Goal: Information Seeking & Learning: Learn about a topic

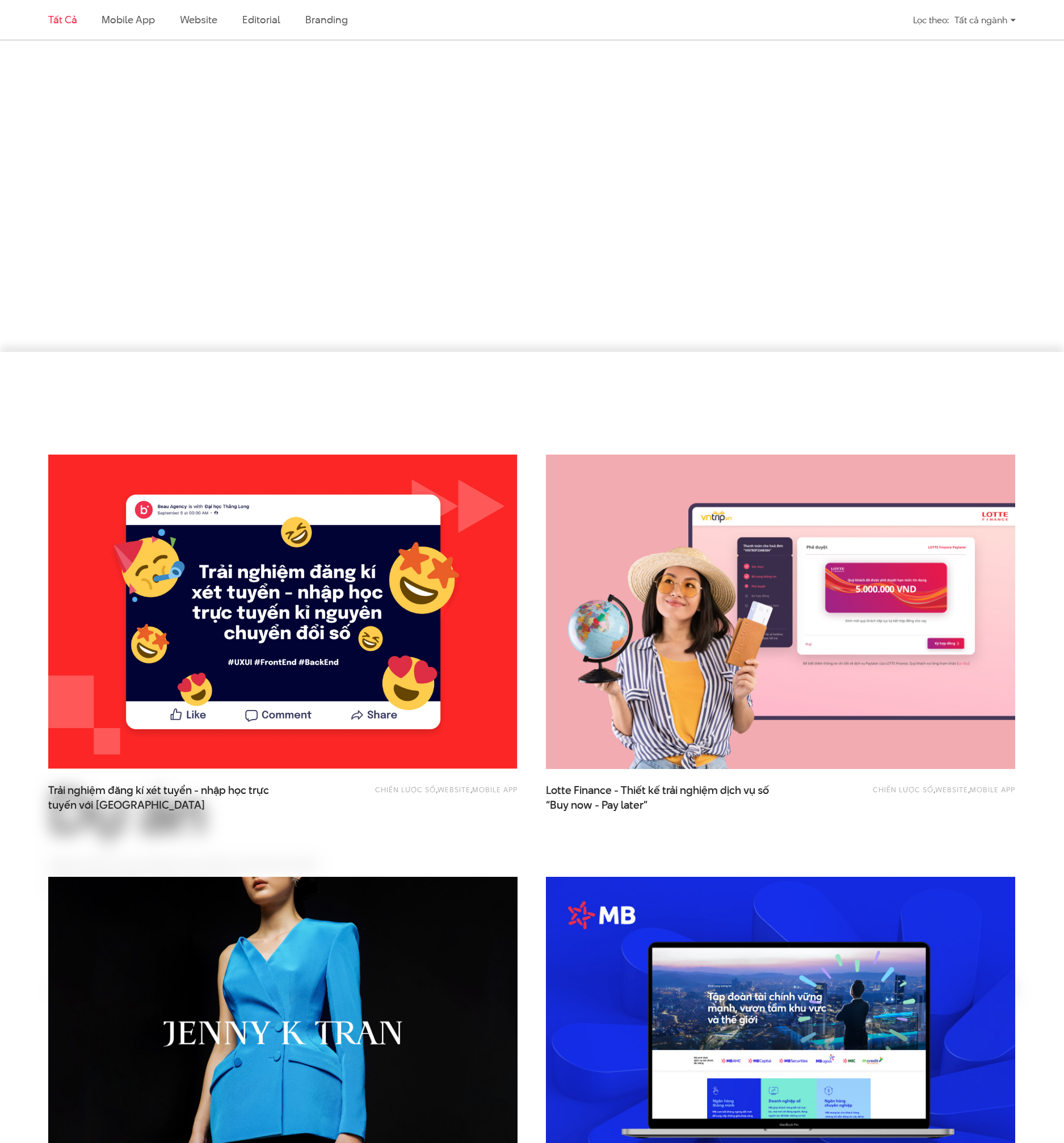
scroll to position [2024, 0]
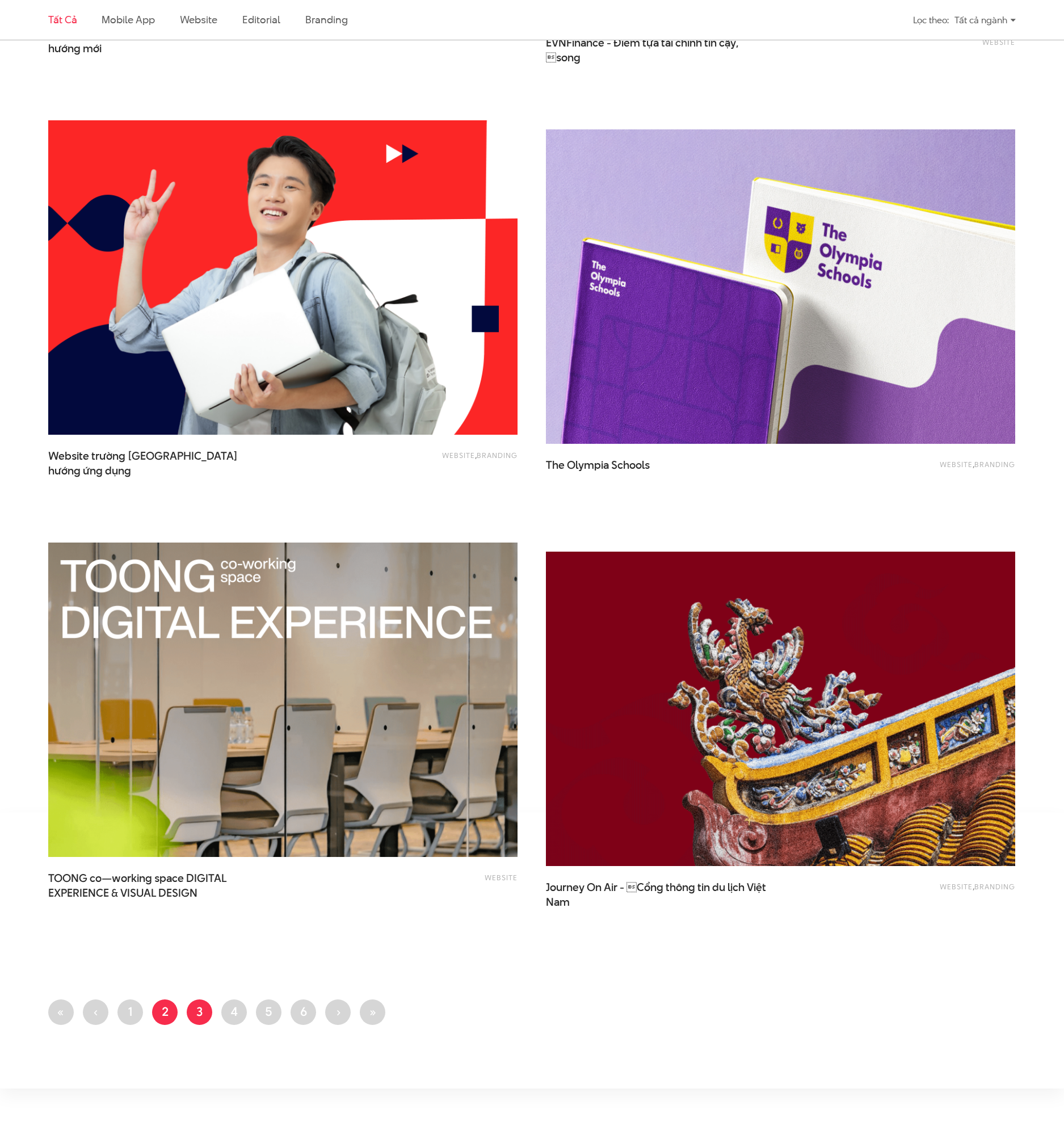
click at [168, 1009] on link "Trang 2" at bounding box center [165, 1013] width 26 height 26
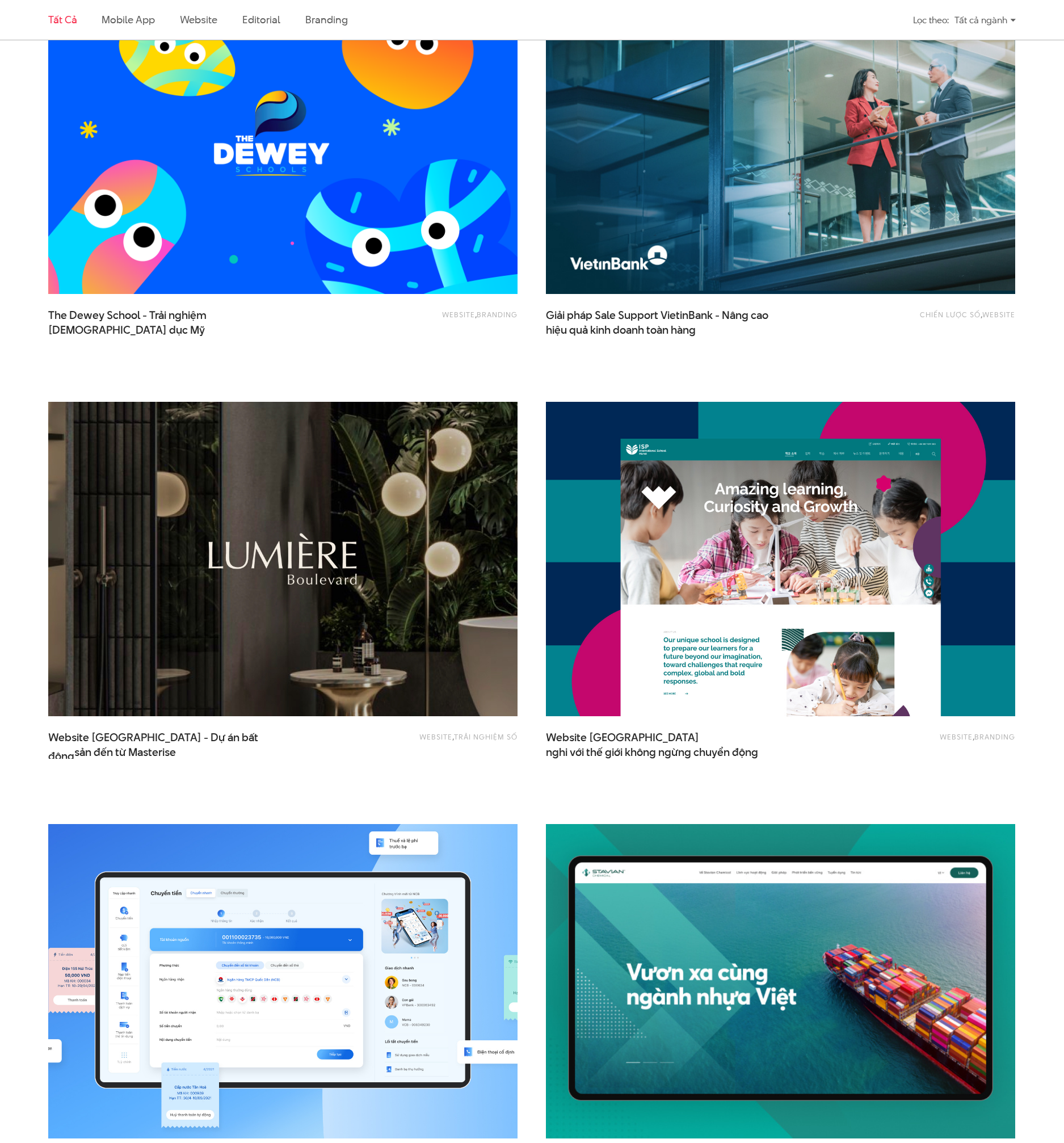
scroll to position [1197, 0]
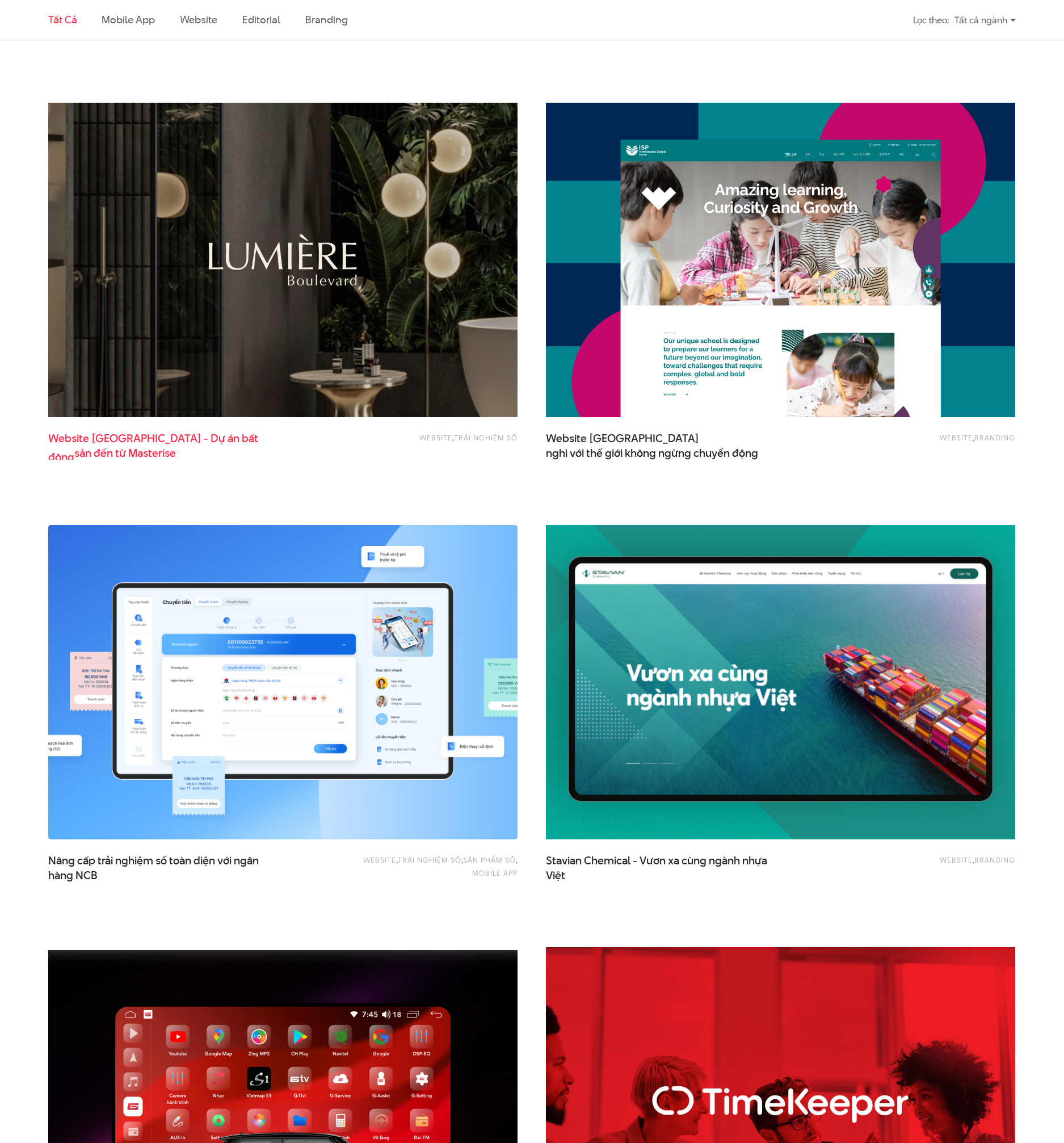
click at [75, 437] on span "Website Lumiere Boulevard - Dự án bất động sản đến từ Masterise" at bounding box center [162, 446] width 227 height 29
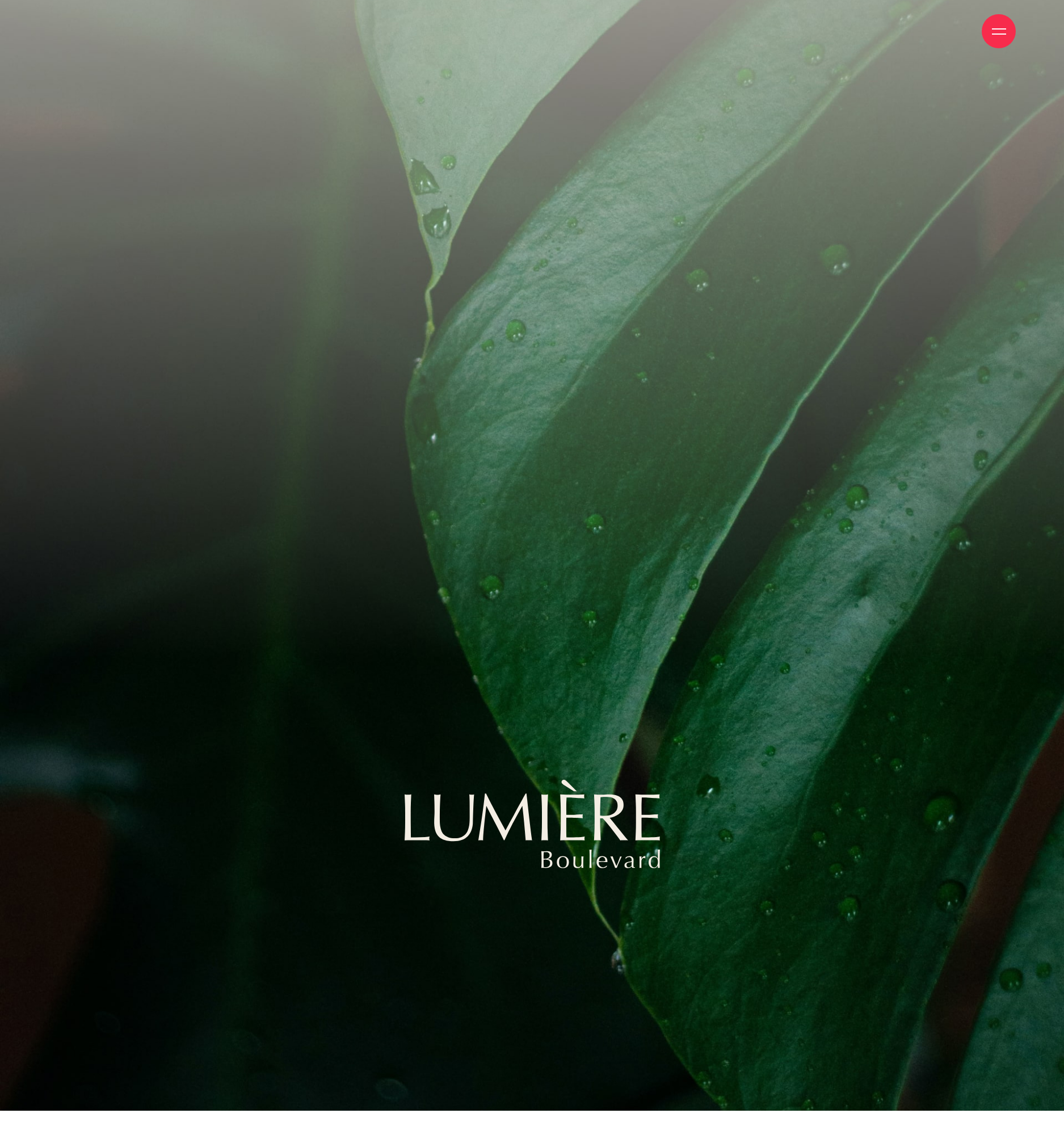
scroll to position [16682, 0]
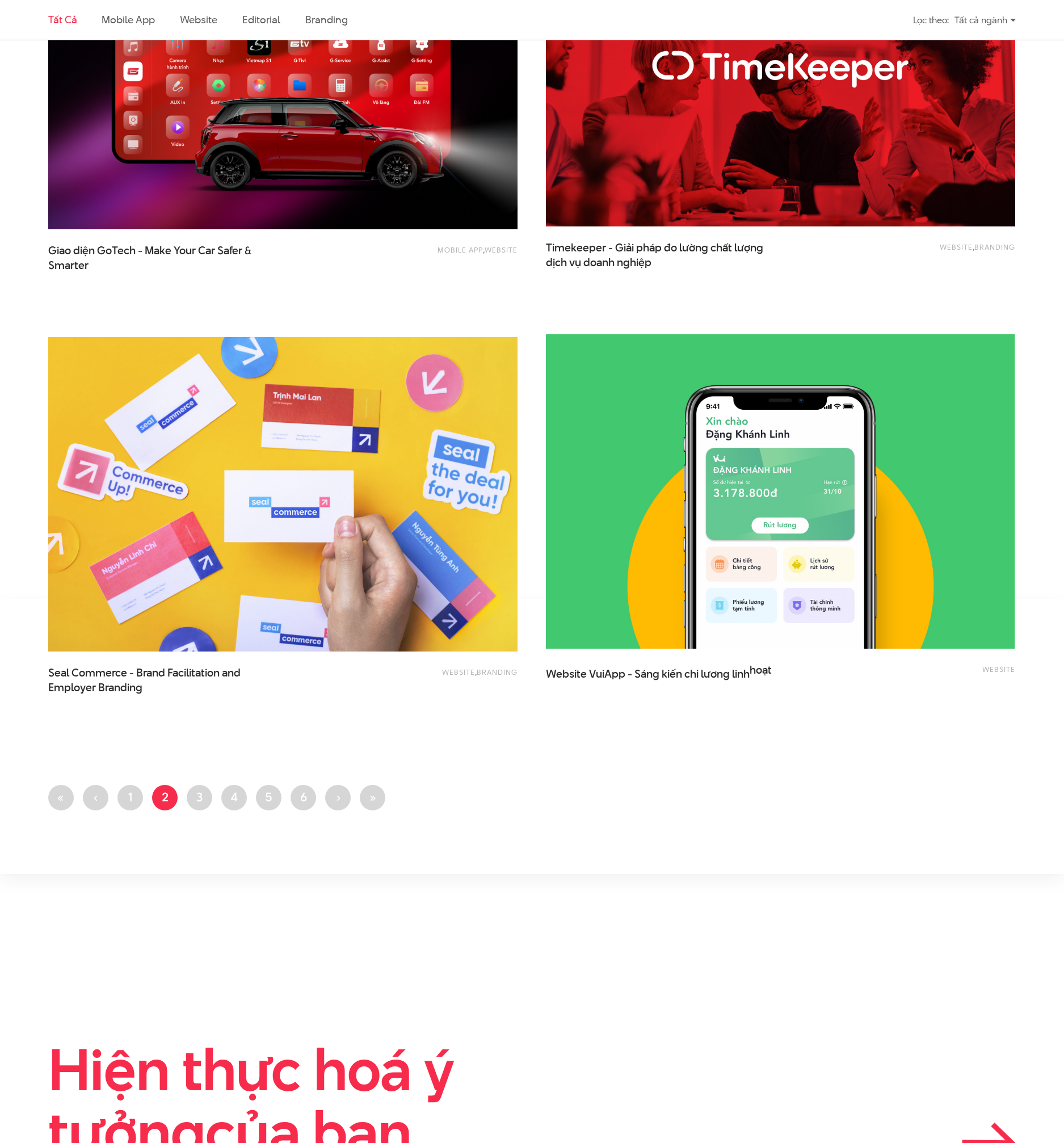
scroll to position [2583, 0]
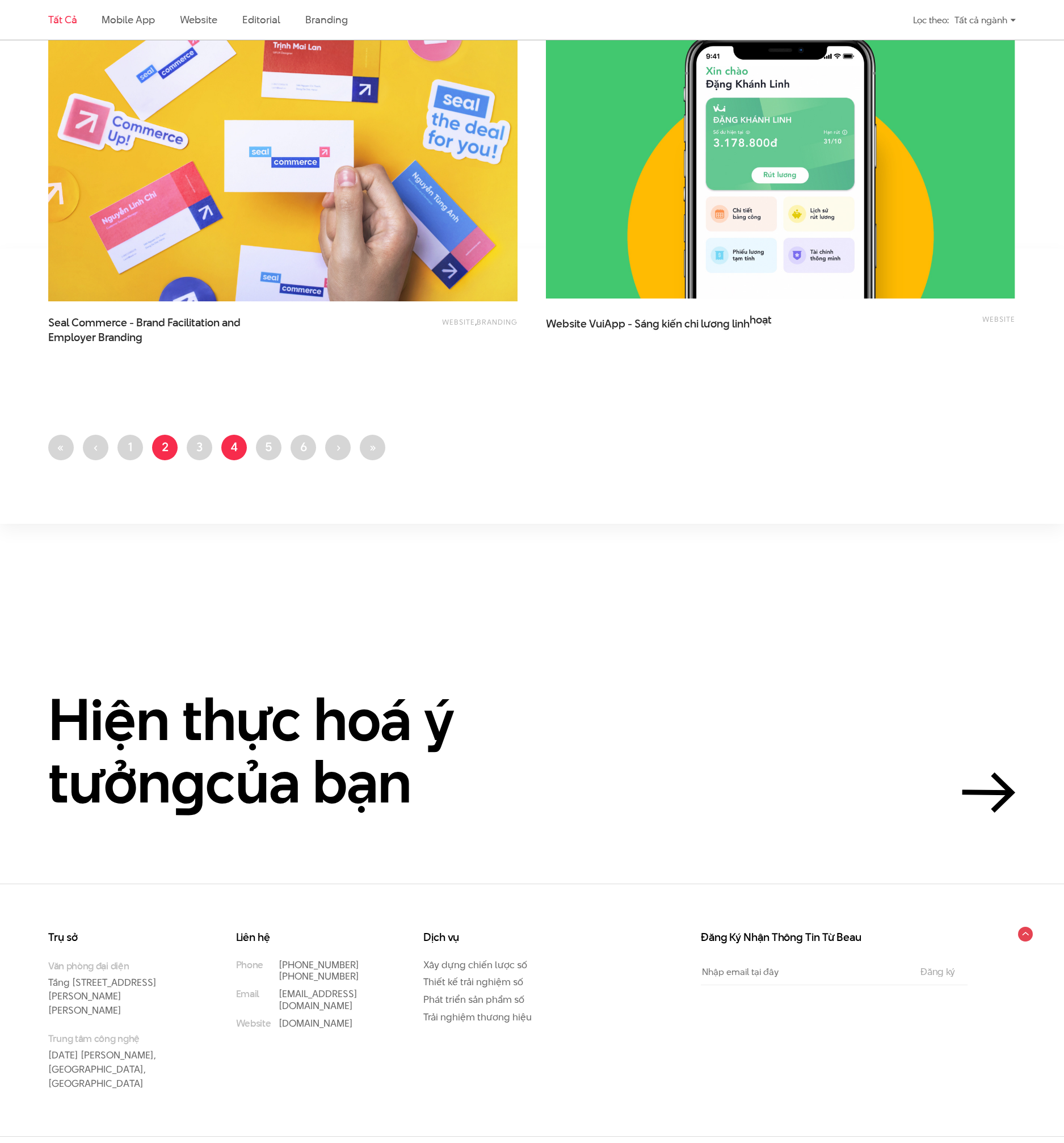
click at [233, 448] on link "Trang 4" at bounding box center [234, 448] width 26 height 26
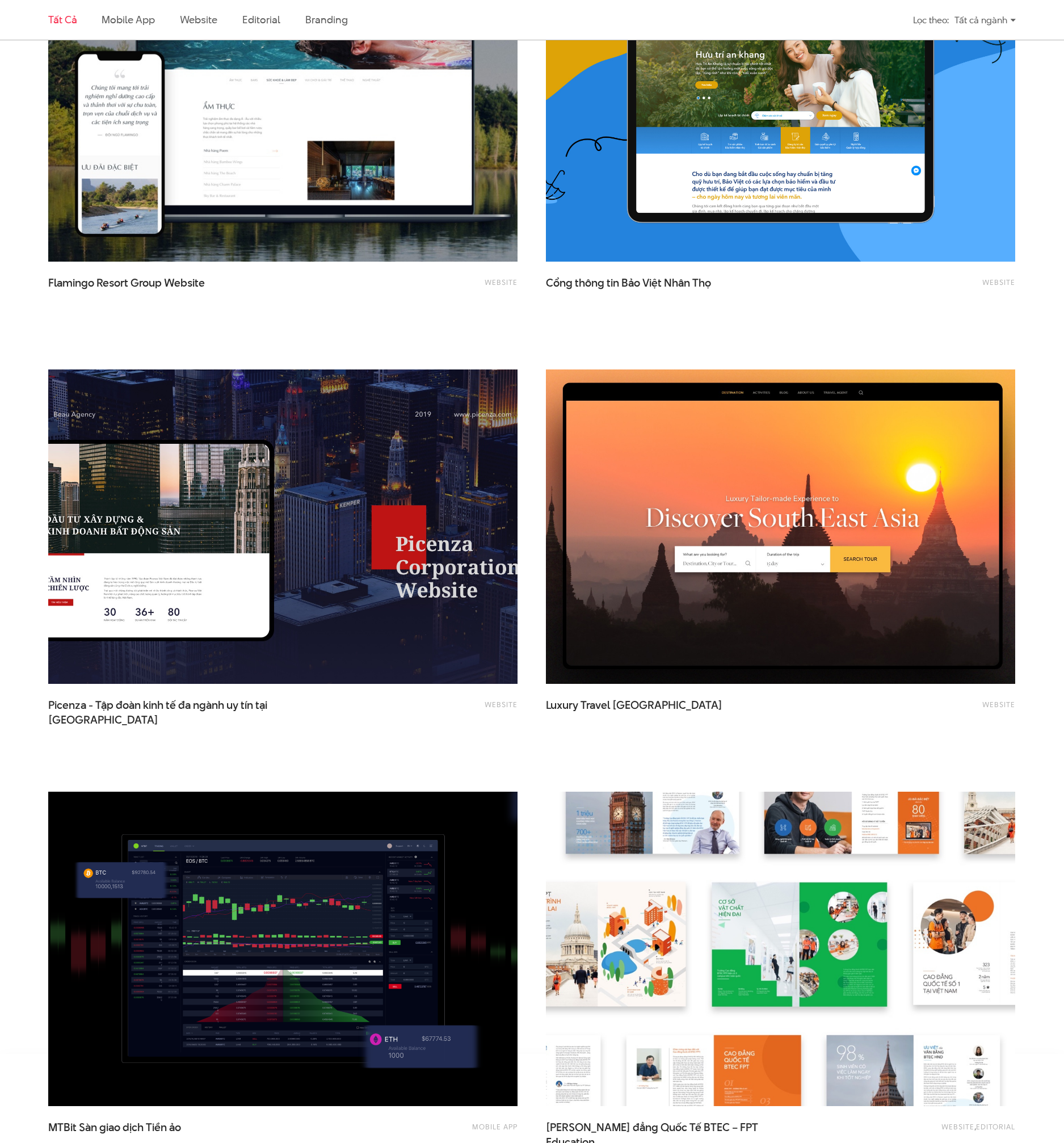
scroll to position [2222, 0]
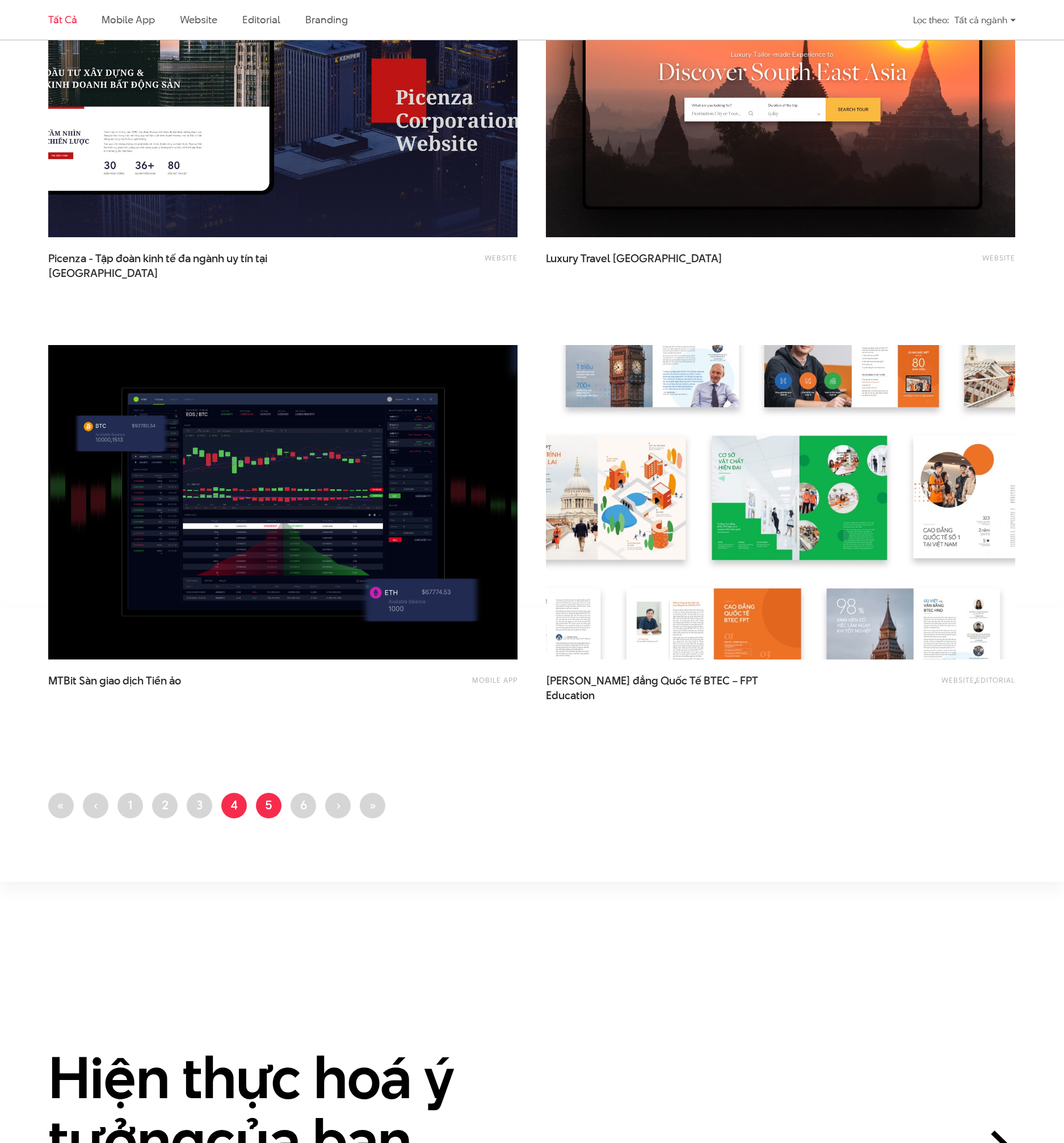
click at [270, 810] on link "Trang 5" at bounding box center [269, 806] width 26 height 26
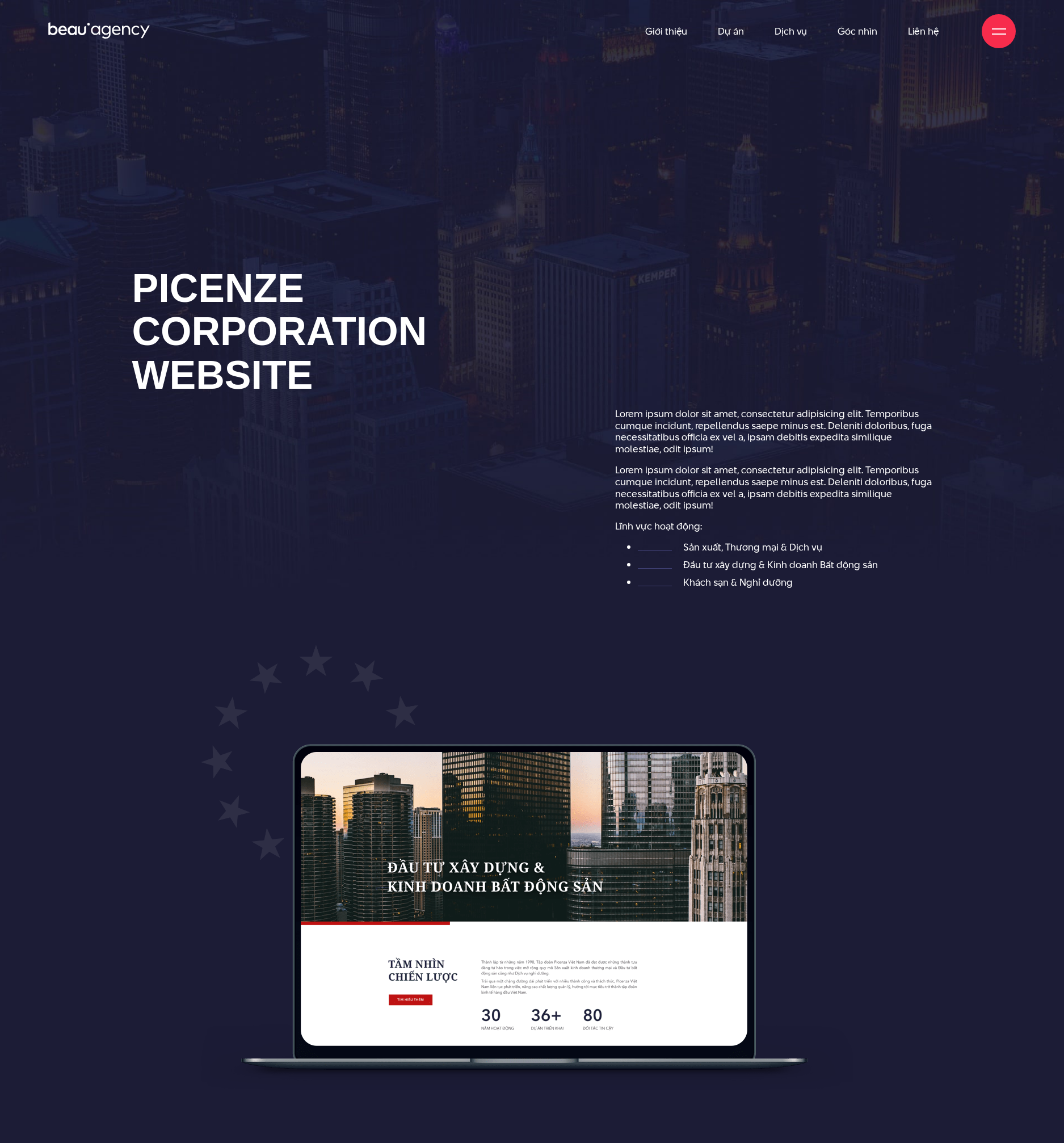
click at [311, 304] on h1 "Picenze corporation website" at bounding box center [290, 332] width 317 height 130
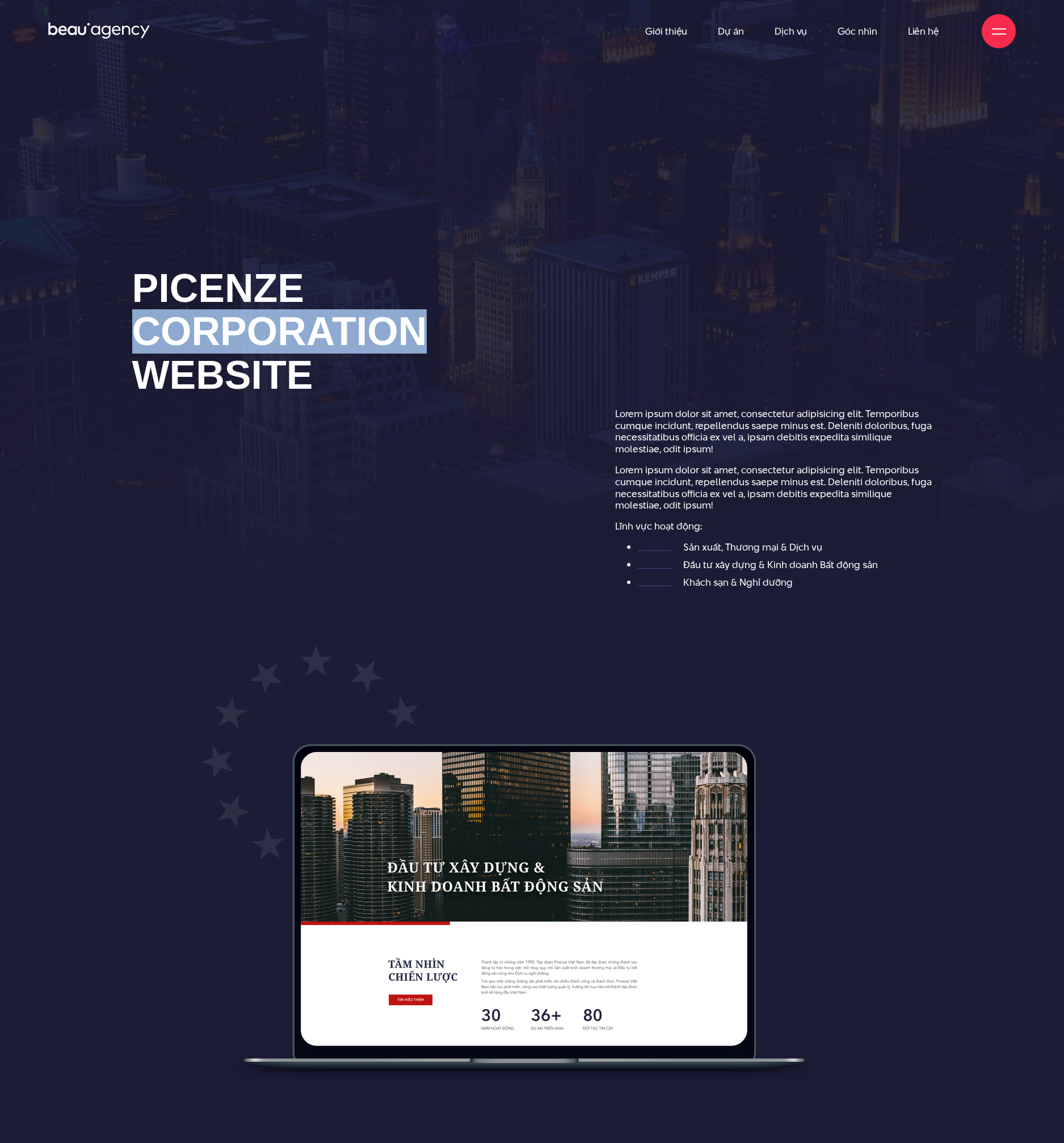
click at [311, 304] on h1 "Picenze corporation website" at bounding box center [290, 332] width 317 height 130
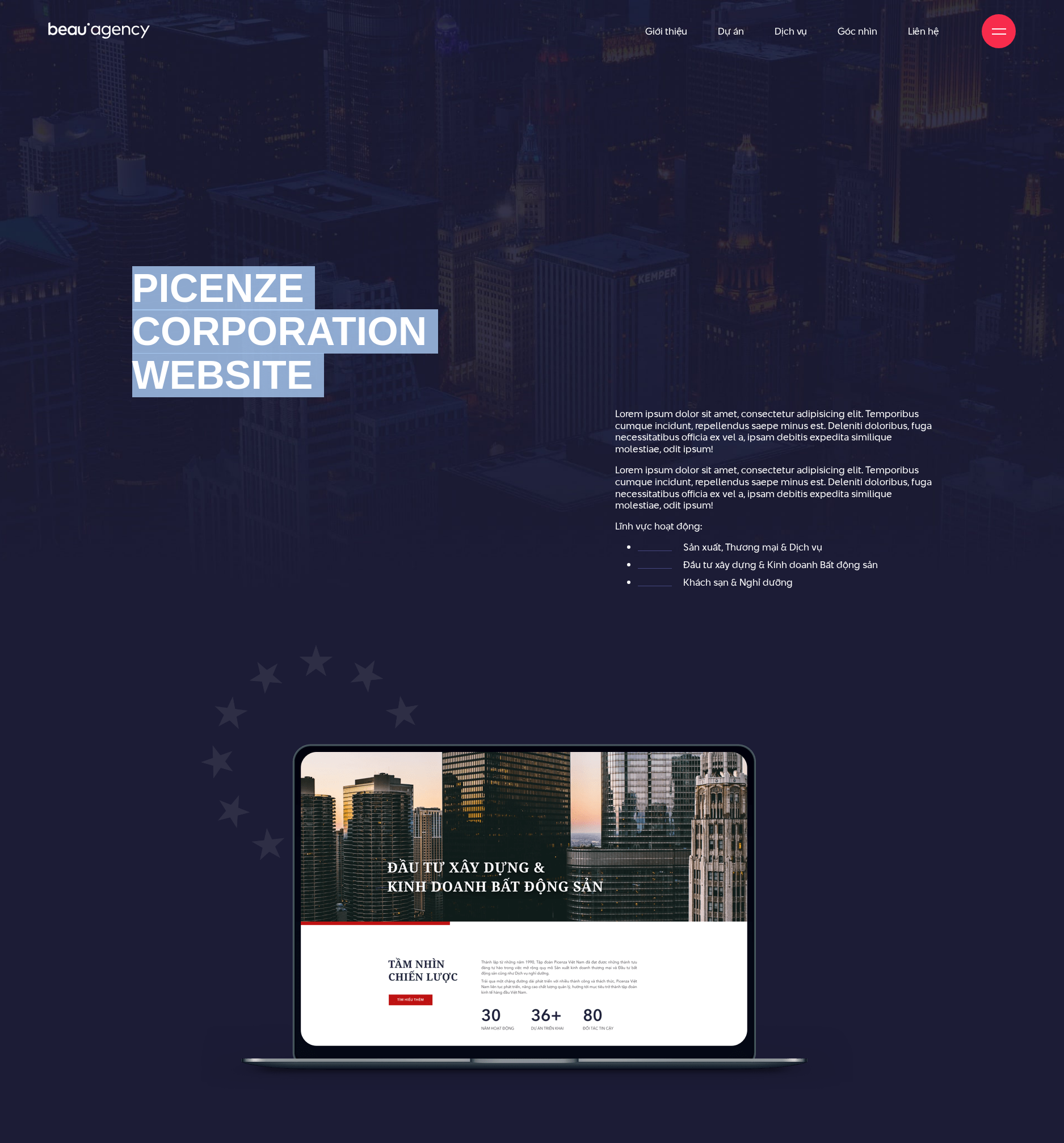
click at [311, 304] on h1 "Picenze corporation website" at bounding box center [290, 332] width 317 height 130
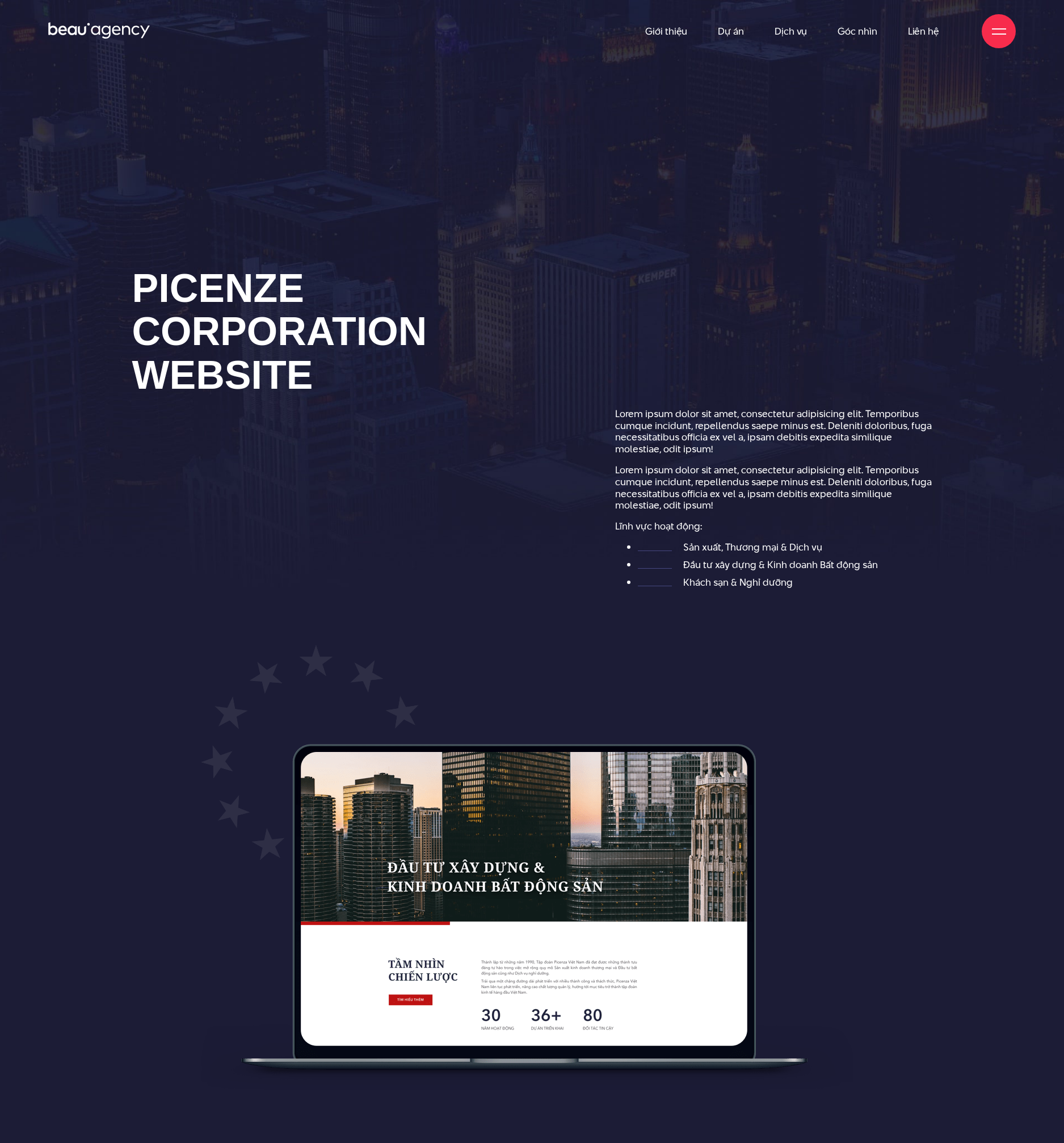
click at [311, 360] on h1 "Picenze corporation website" at bounding box center [290, 332] width 317 height 130
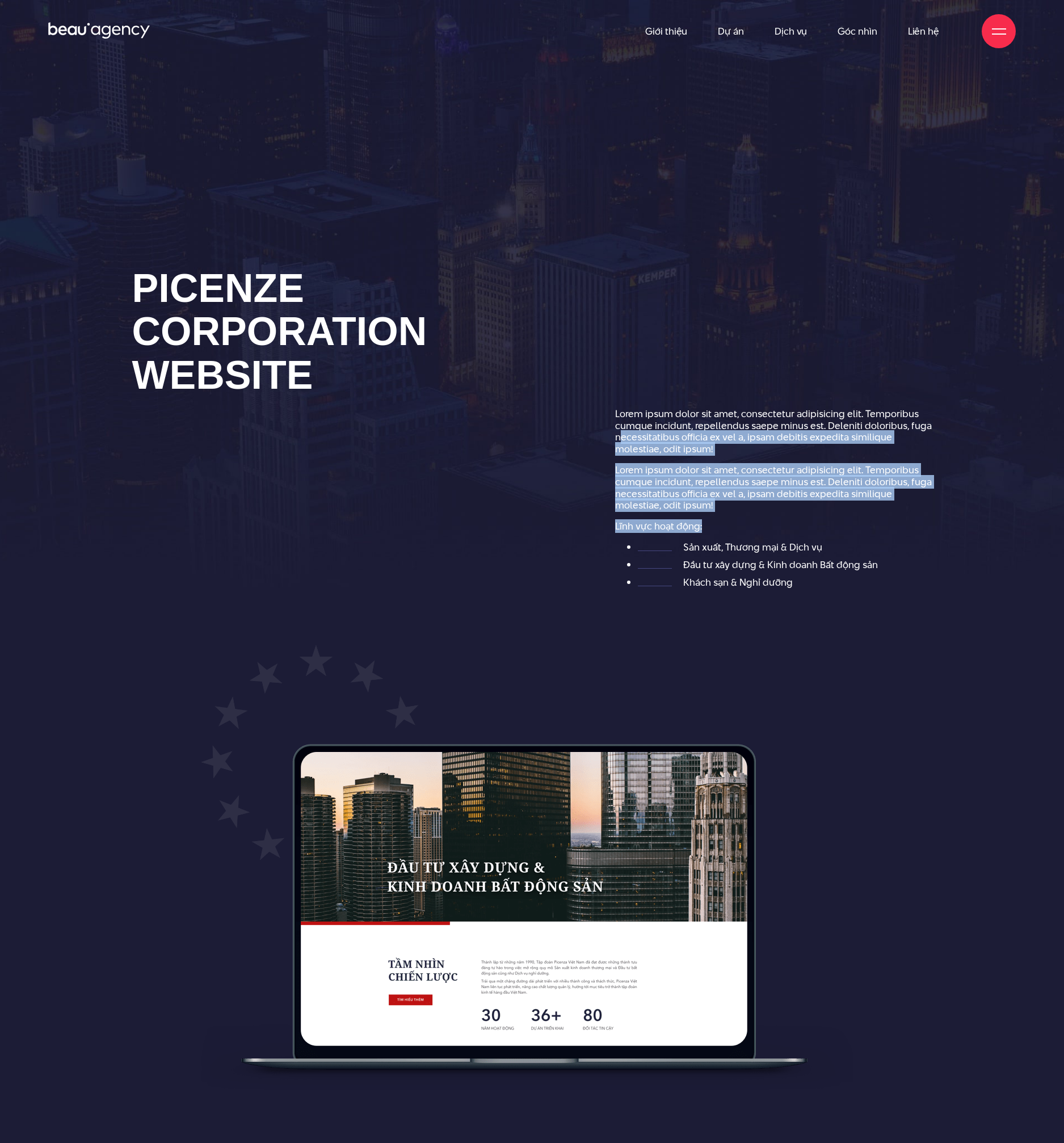
drag, startPoint x: 765, startPoint y: 525, endPoint x: 605, endPoint y: 432, distance: 185.1
click at [605, 432] on div "Lorem ipsum dolor sit amet, consectetur adipisicing elit. Temporibus cumque inc…" at bounding box center [774, 527] width 345 height 238
click at [605, 431] on div "Lorem ipsum dolor sit amet, consectetur adipisicing elit. Temporibus cumque inc…" at bounding box center [774, 527] width 345 height 238
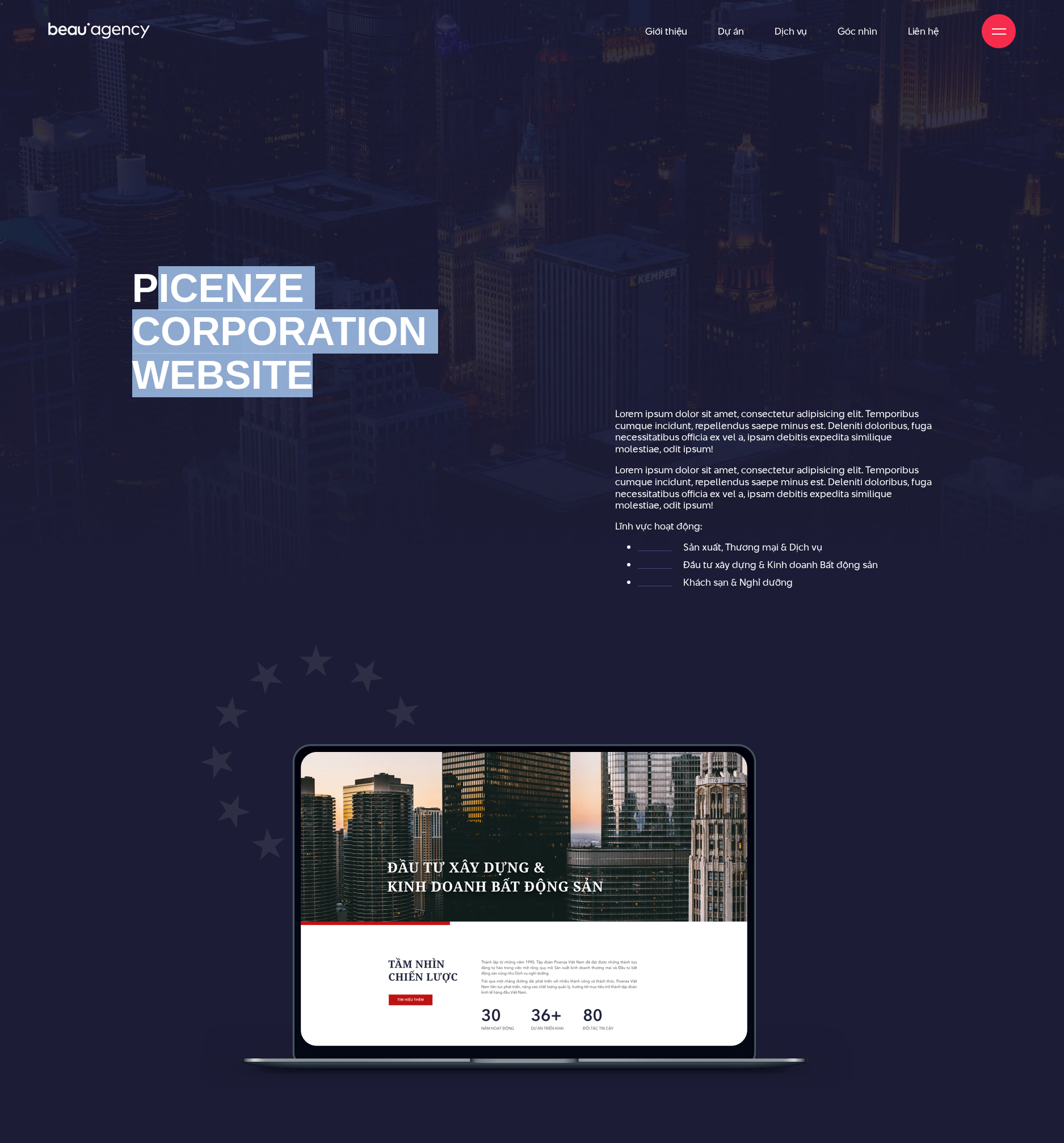
drag, startPoint x: 356, startPoint y: 390, endPoint x: 146, endPoint y: 291, distance: 232.2
click at [146, 291] on h1 "Picenze corporation website" at bounding box center [290, 332] width 317 height 130
drag, startPoint x: 134, startPoint y: 280, endPoint x: 339, endPoint y: 375, distance: 225.9
click at [339, 375] on h1 "Picenze corporation website" at bounding box center [290, 332] width 317 height 130
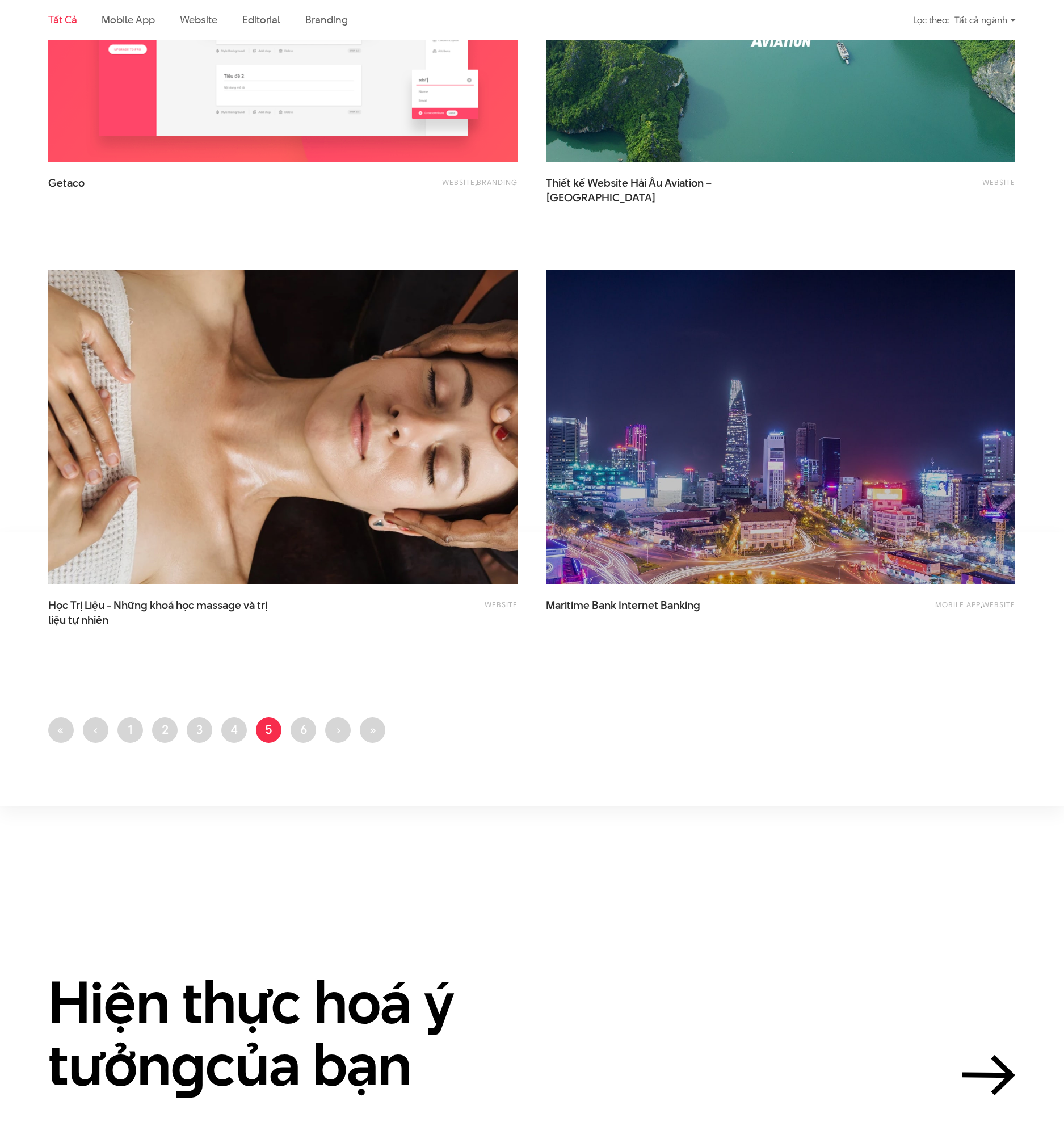
scroll to position [2413, 0]
